Goal: Information Seeking & Learning: Check status

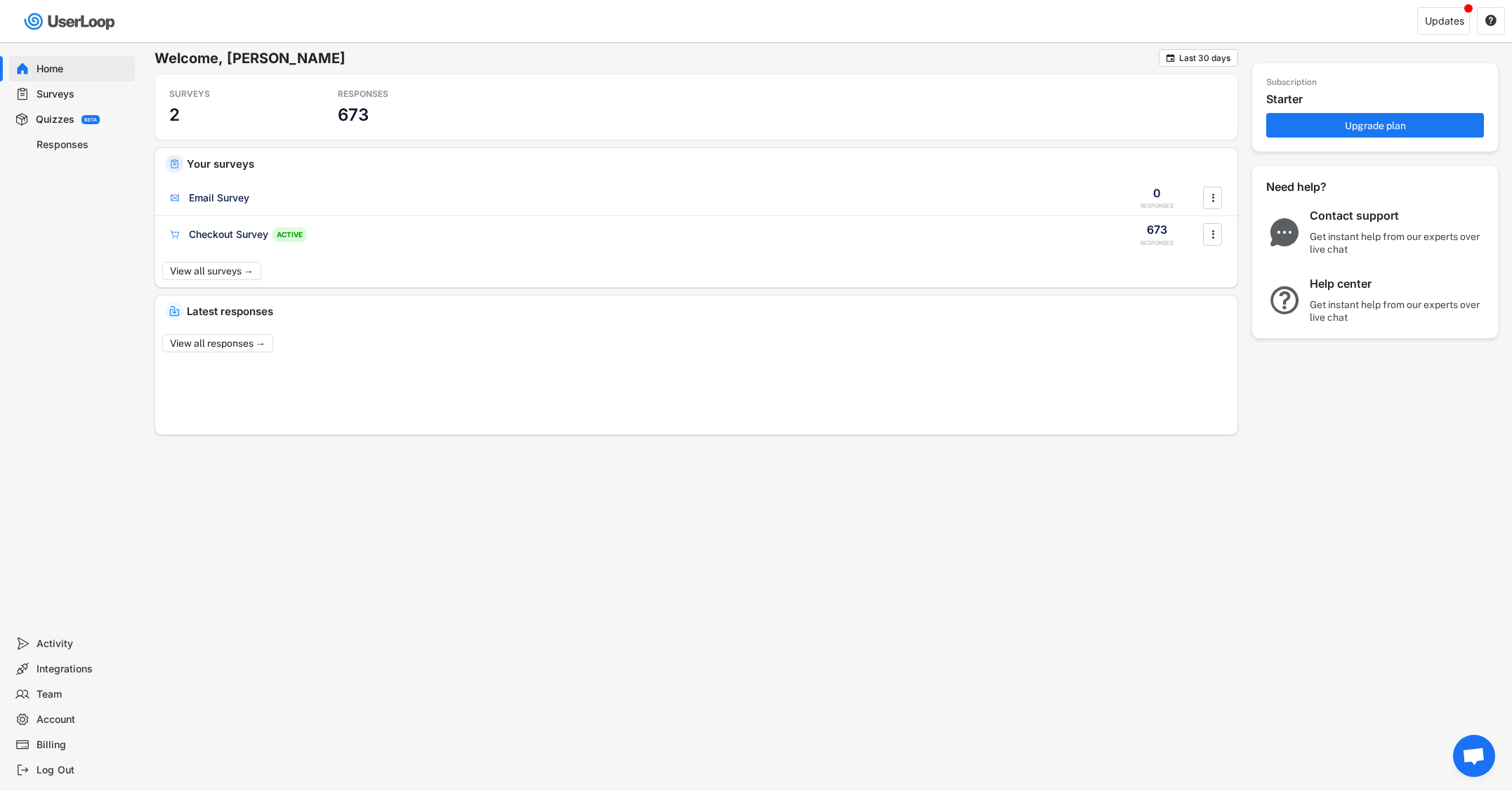
click at [60, 140] on div "Responses" at bounding box center [82, 145] width 92 height 13
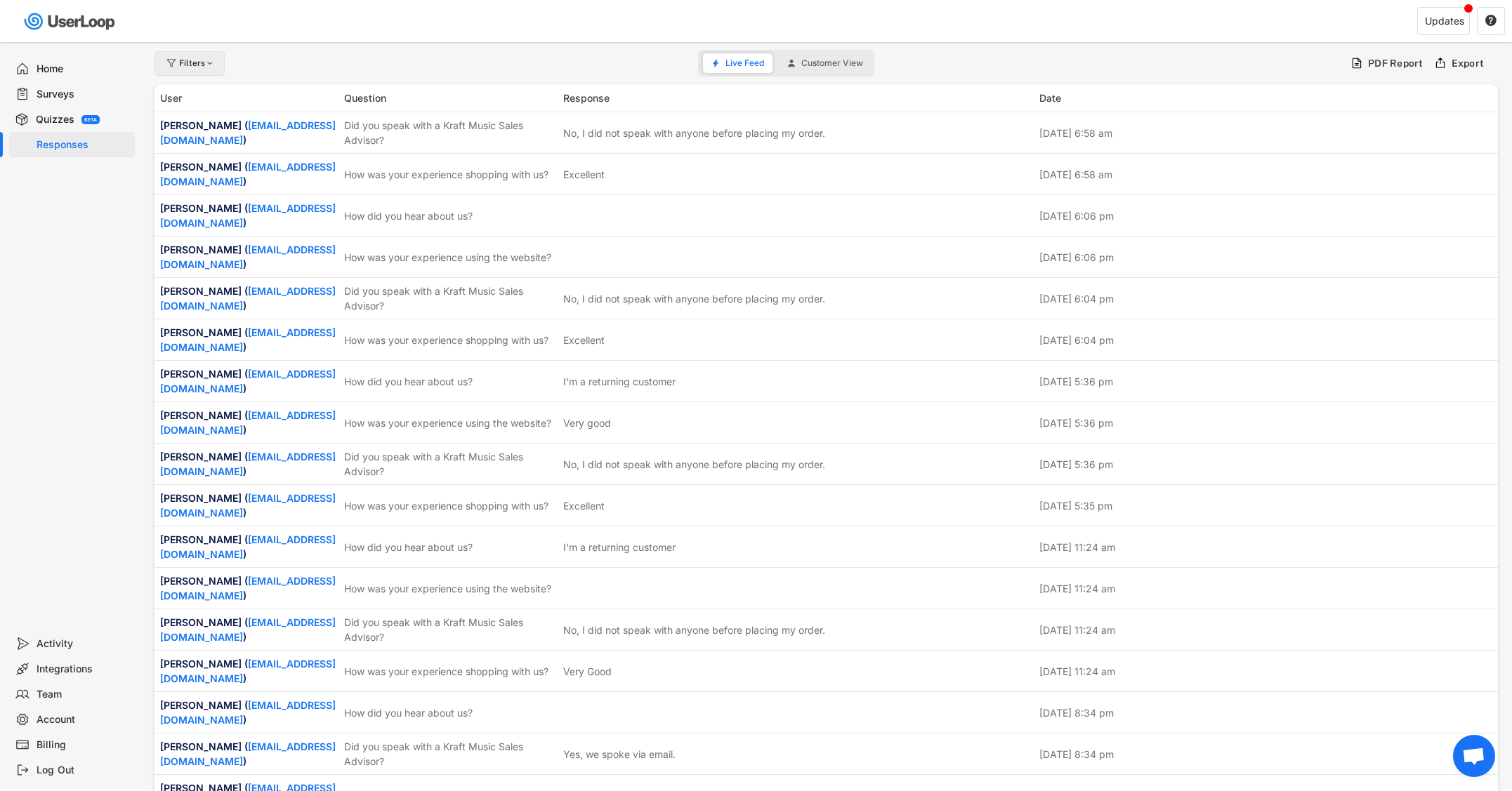
click at [189, 61] on div "Filters" at bounding box center [197, 63] width 36 height 9
select select
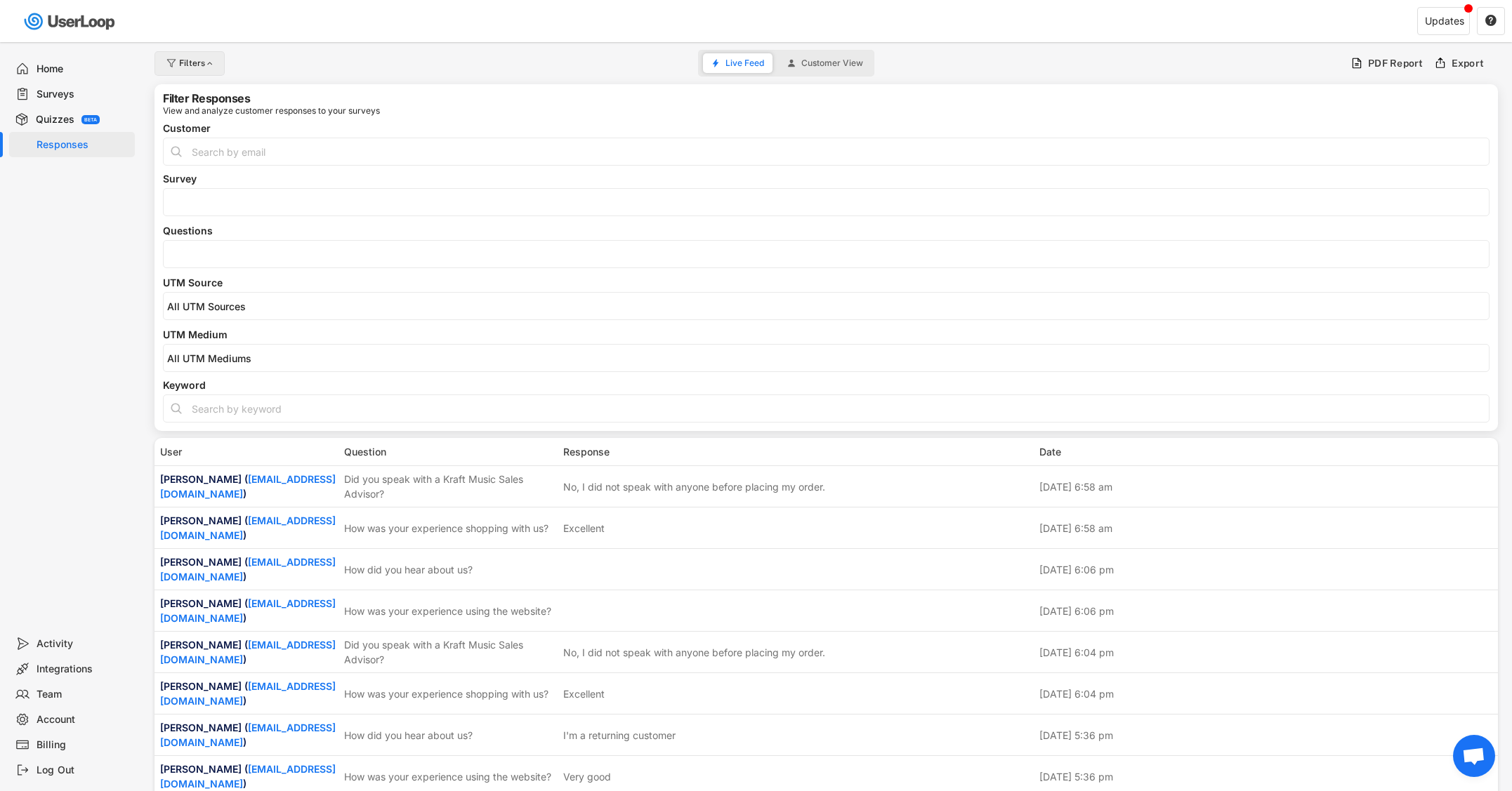
select select
click at [242, 250] on input "search" at bounding box center [830, 255] width 1326 height 12
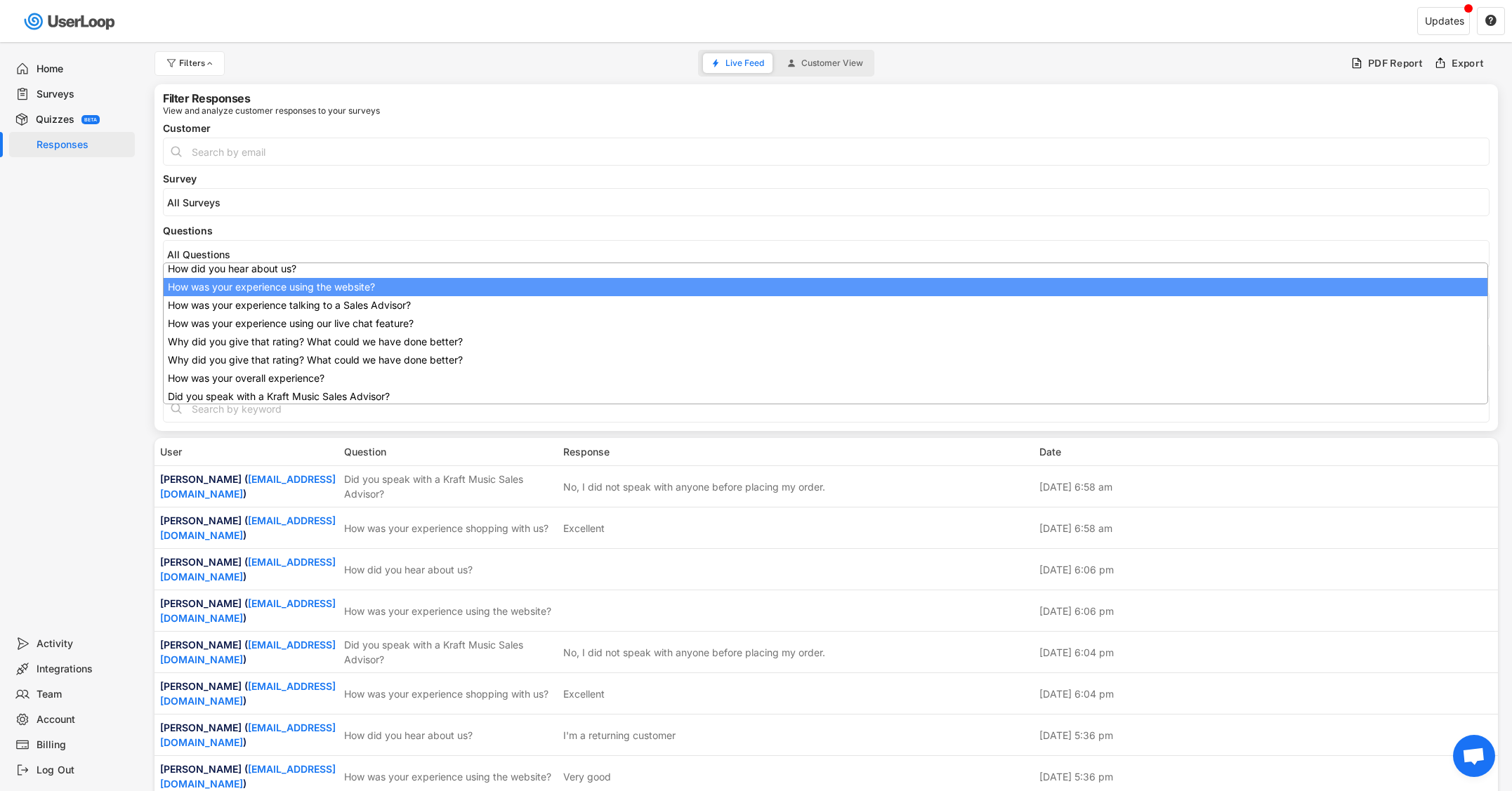
scroll to position [71, 0]
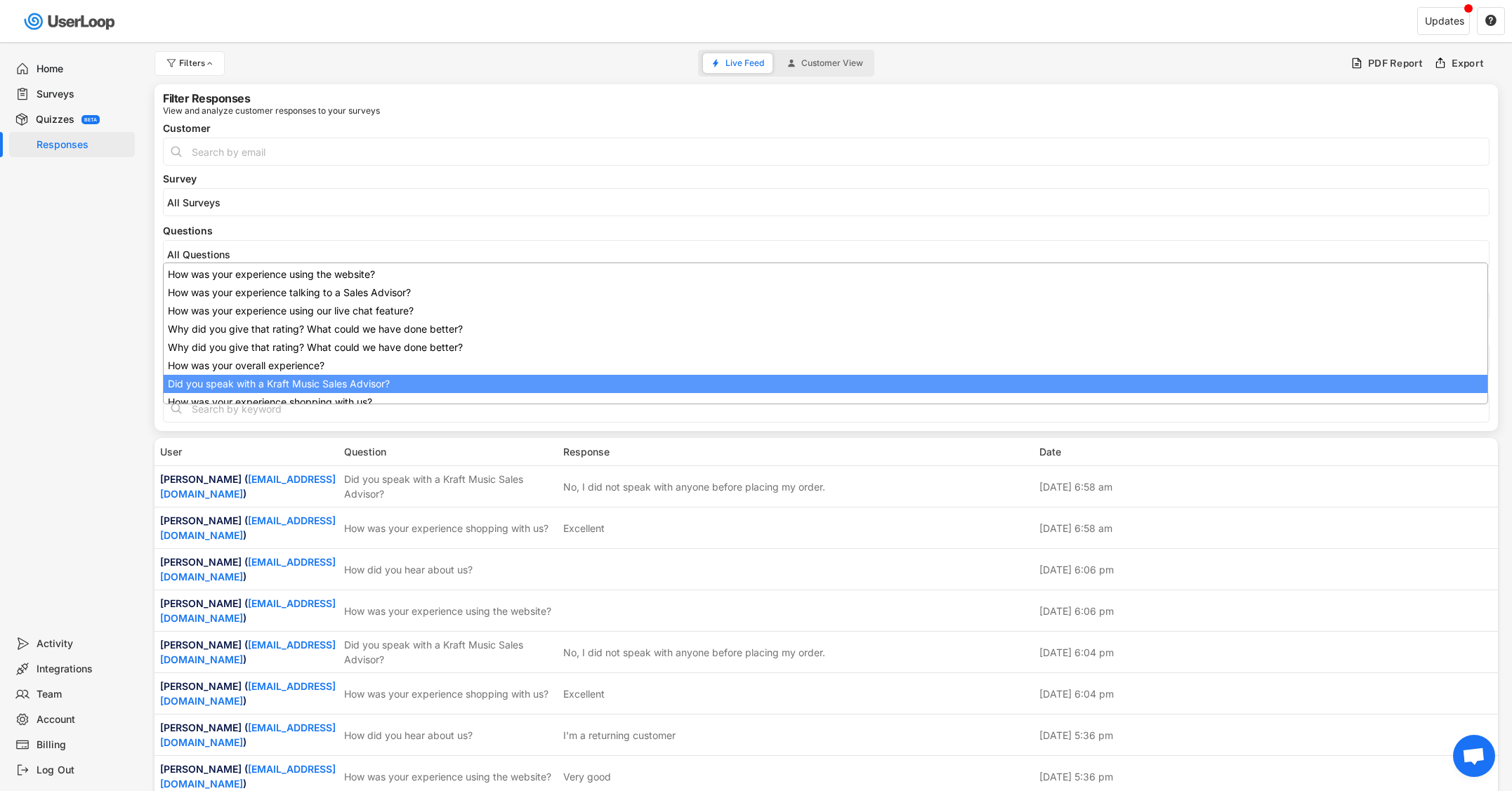
select select "1348695171700984260__LOOKUP__1707938263278x883333223412138000"
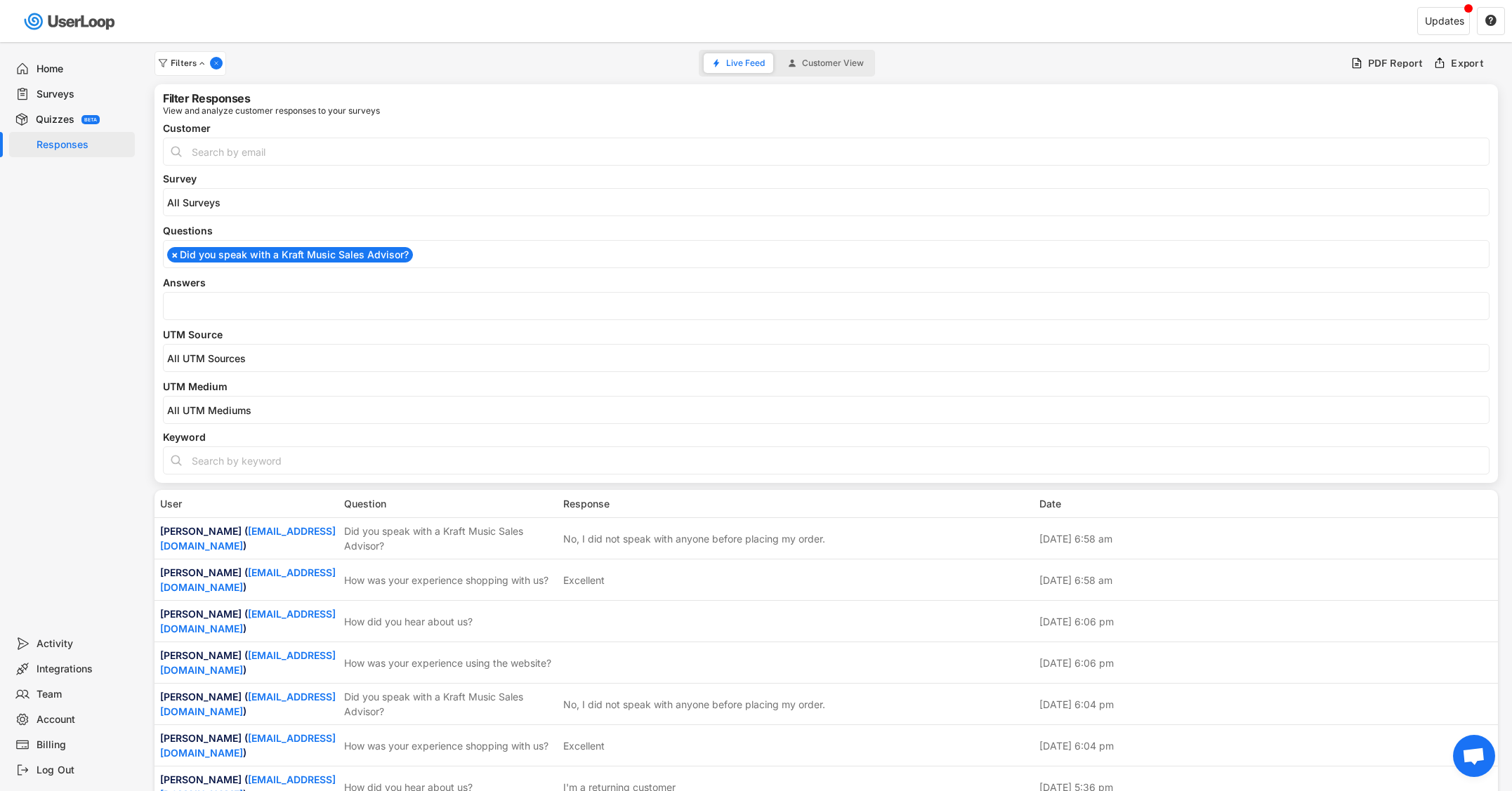
scroll to position [112, 0]
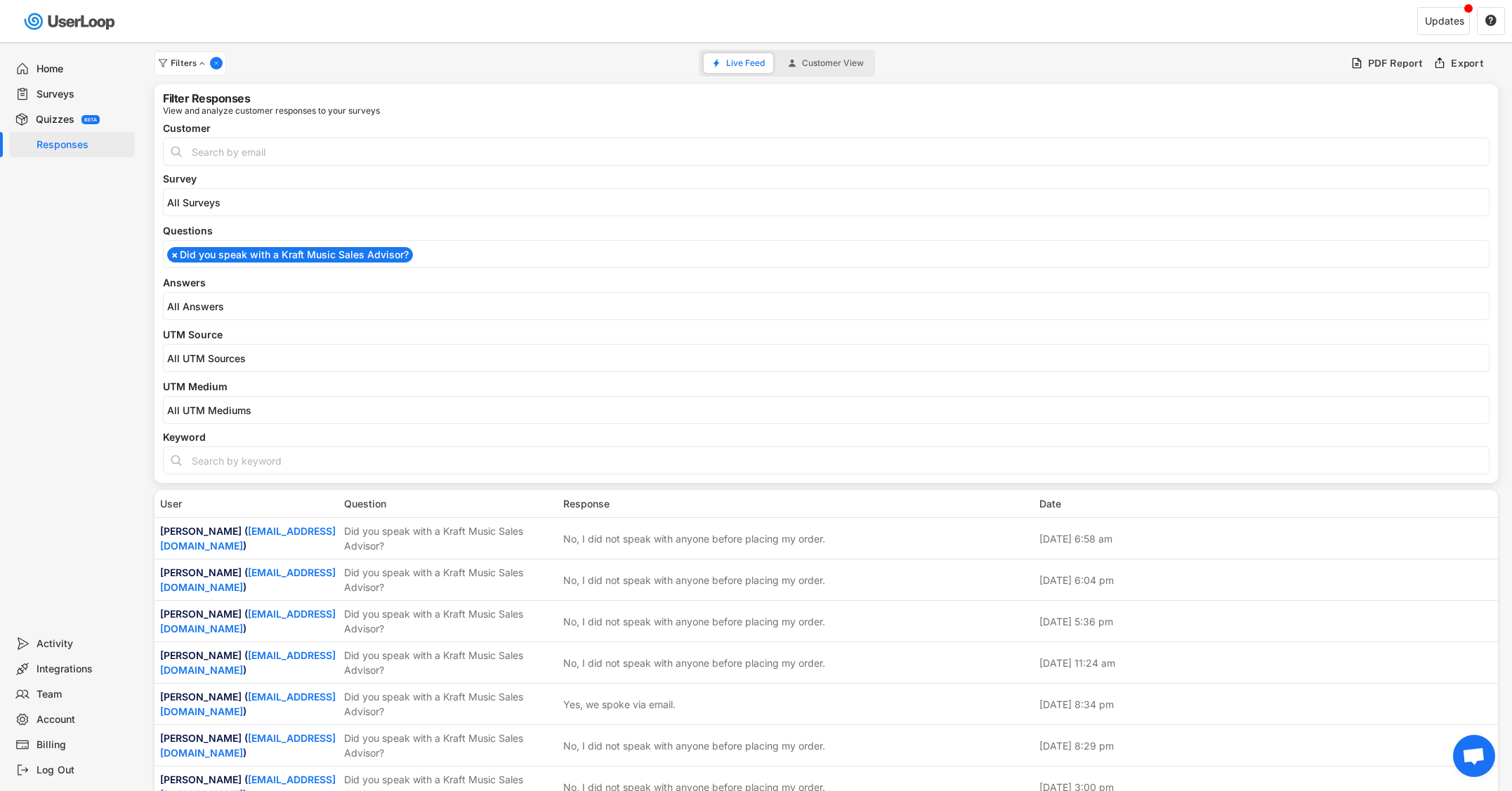
click at [253, 301] on input "search" at bounding box center [830, 306] width 1326 height 12
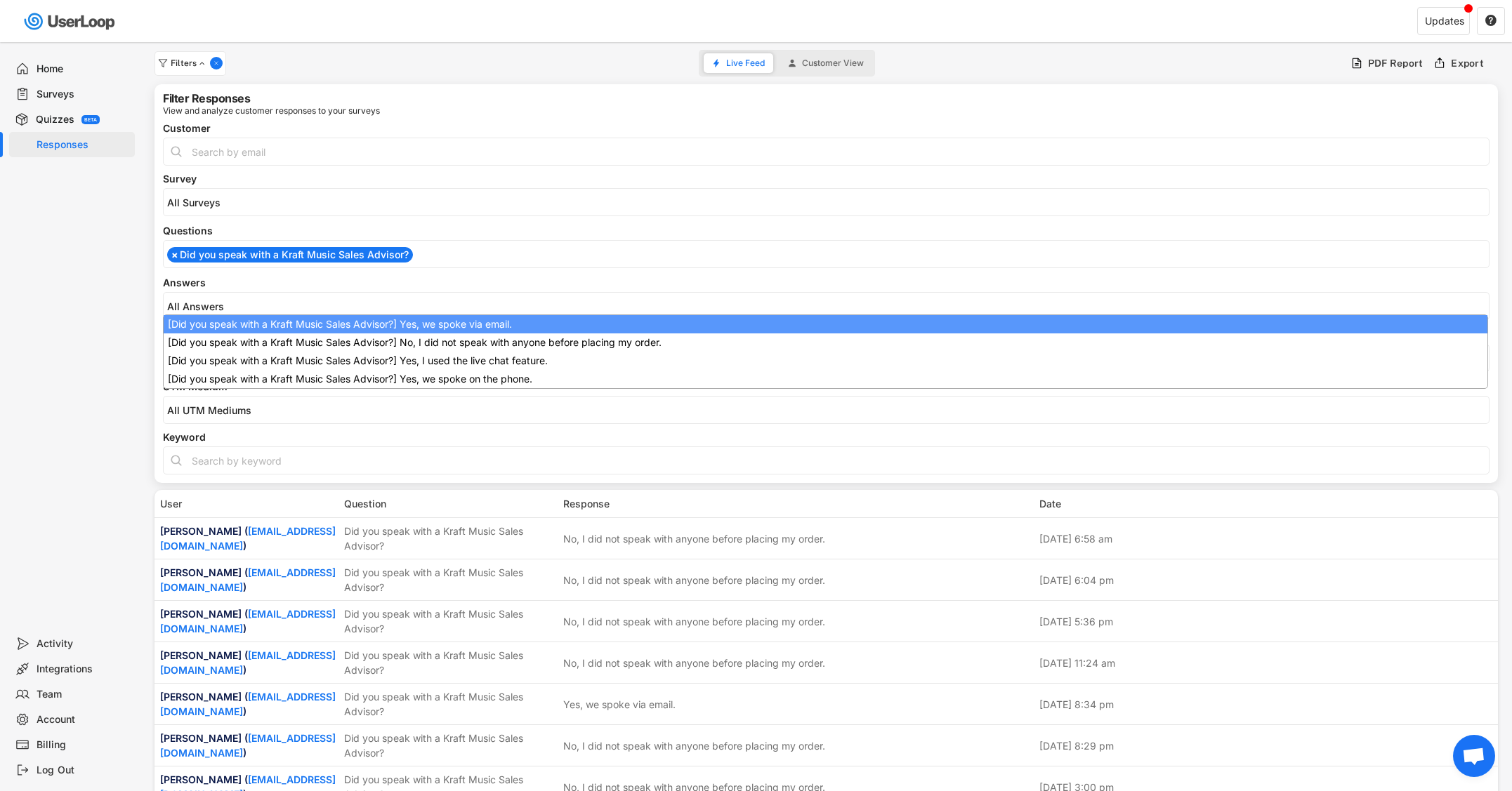
scroll to position [0, 0]
select select "1348695171700984260__LOOKUP__1709221089208x595556361812574200"
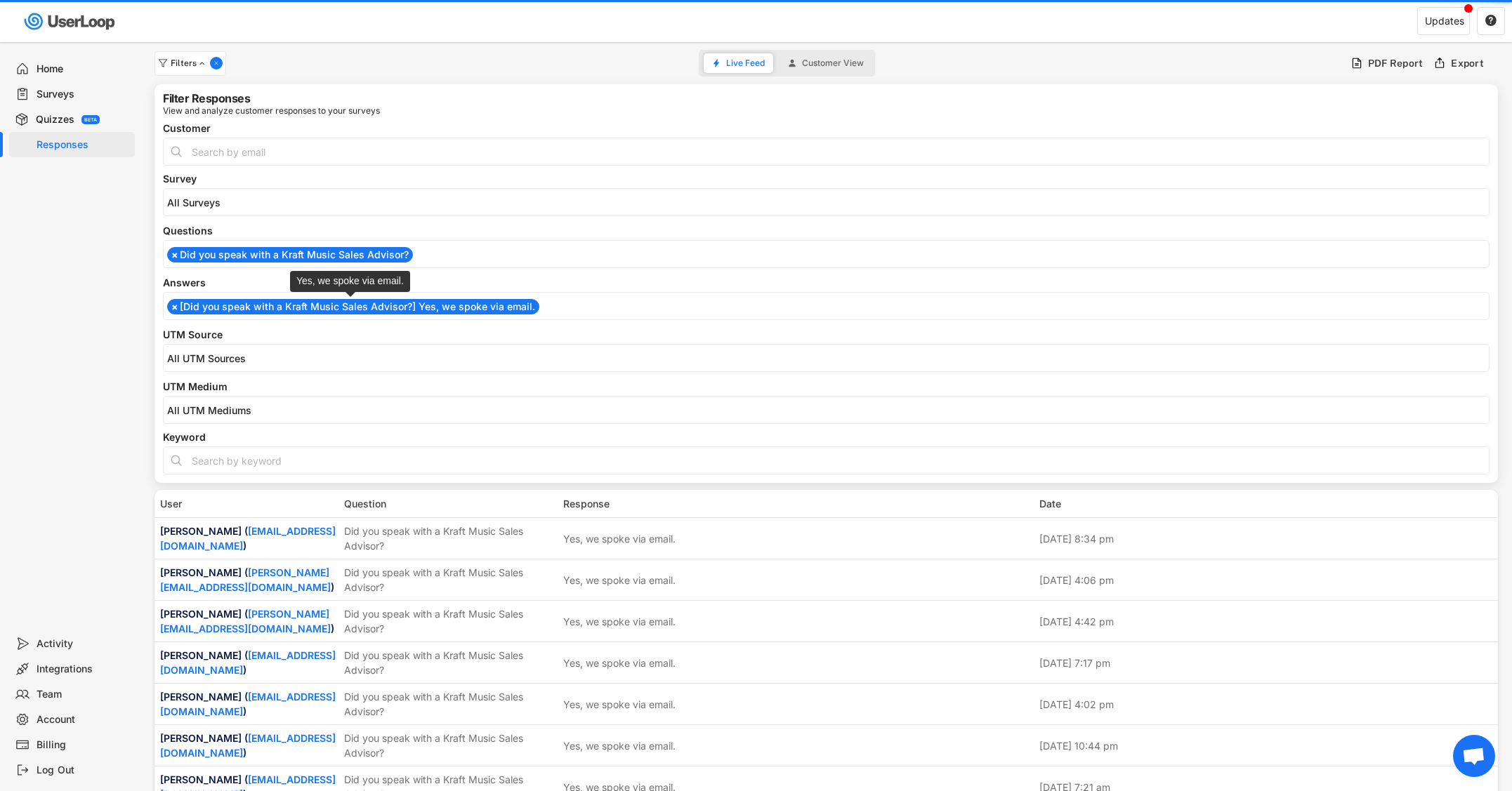
click at [269, 309] on li "× [Did you speak with a Kraft Music Sales Advisor?] Yes, we spoke via email." at bounding box center [353, 306] width 372 height 15
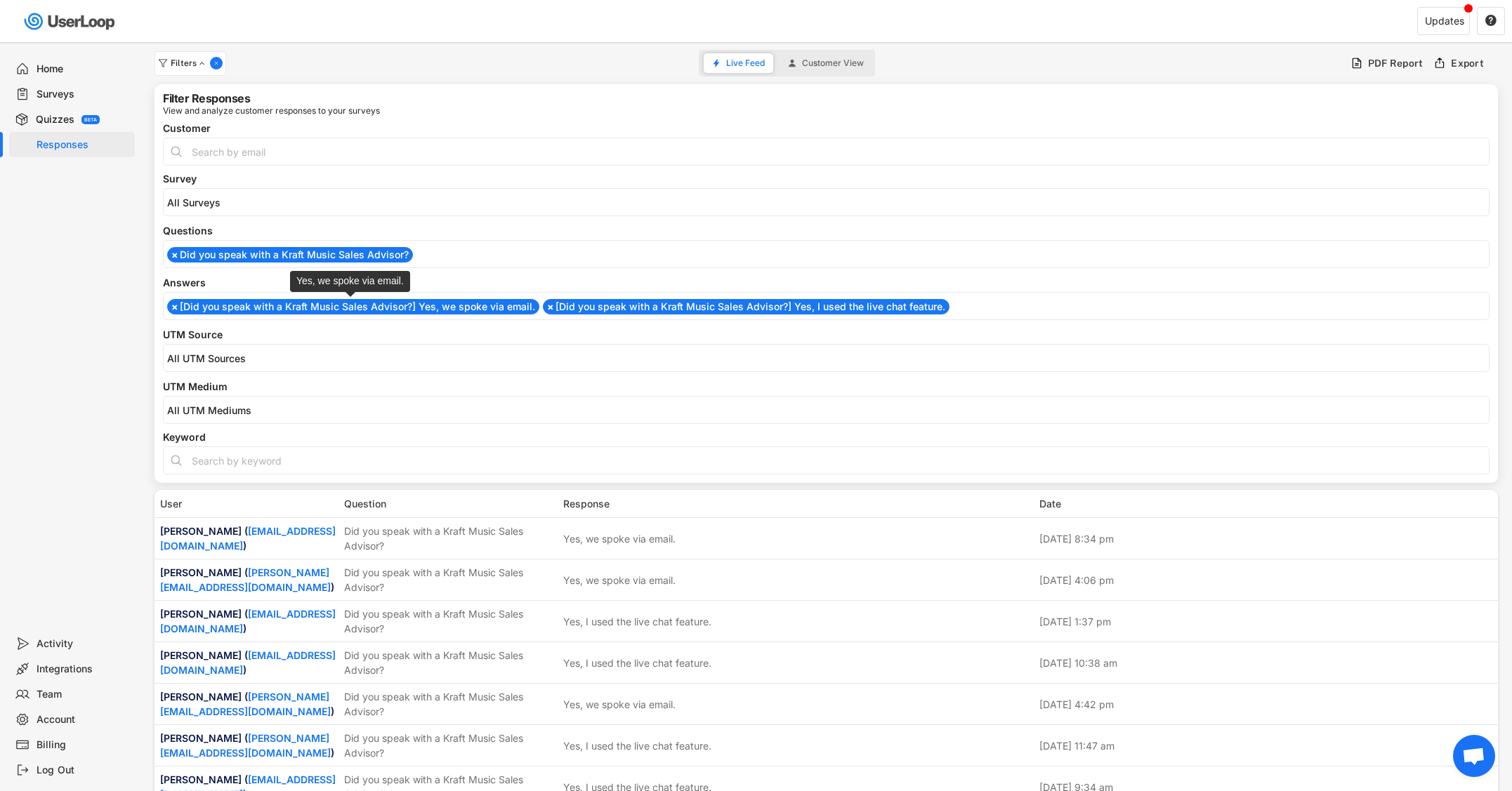
click at [278, 309] on li "× [Did you speak with a Kraft Music Sales Advisor?] Yes, we spoke via email." at bounding box center [353, 306] width 372 height 15
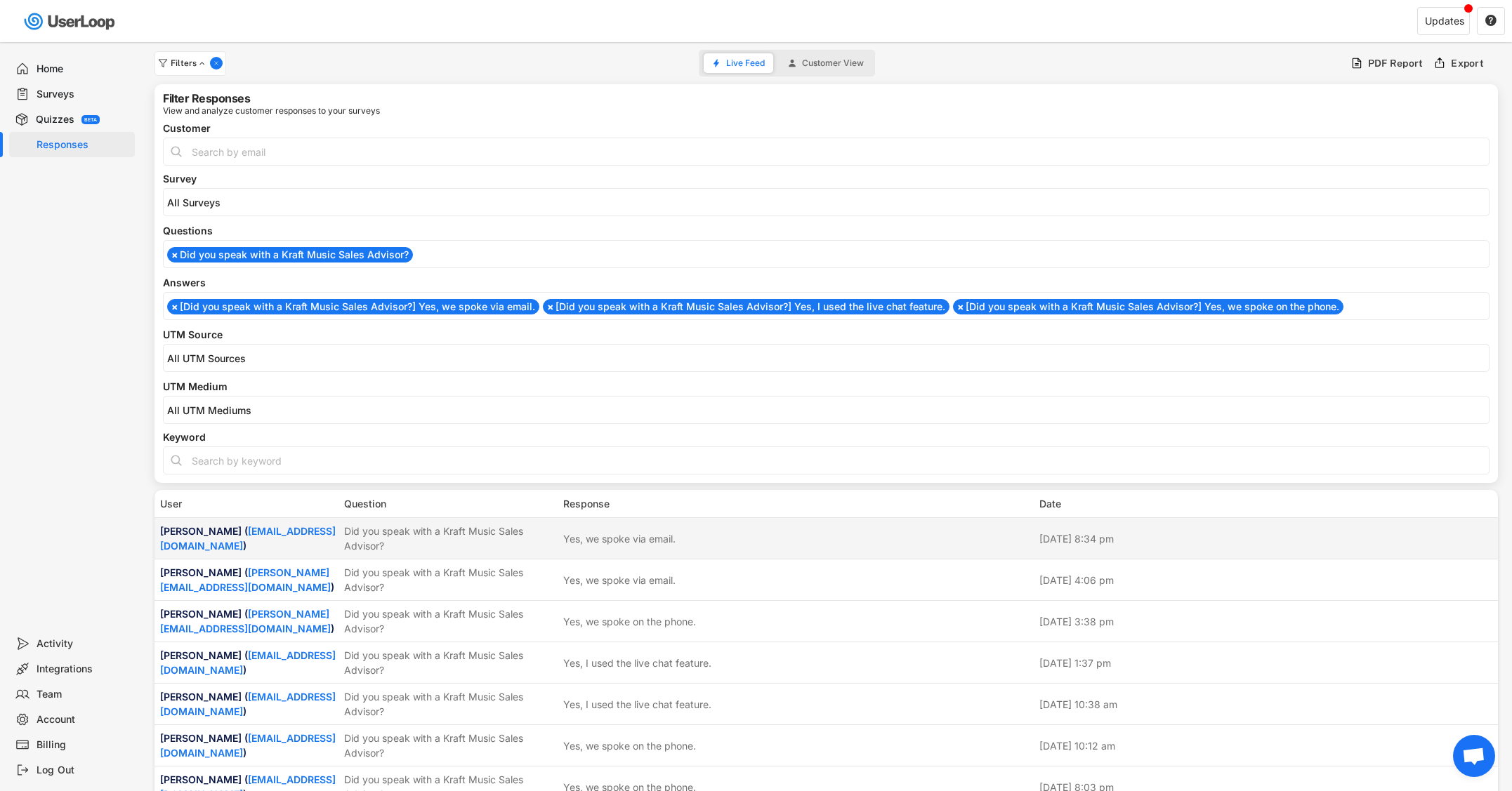
click at [430, 536] on div "Did you speak with a Kraft Music Sales Advisor?" at bounding box center [449, 538] width 210 height 30
